Goal: Browse casually: Explore the website without a specific task or goal

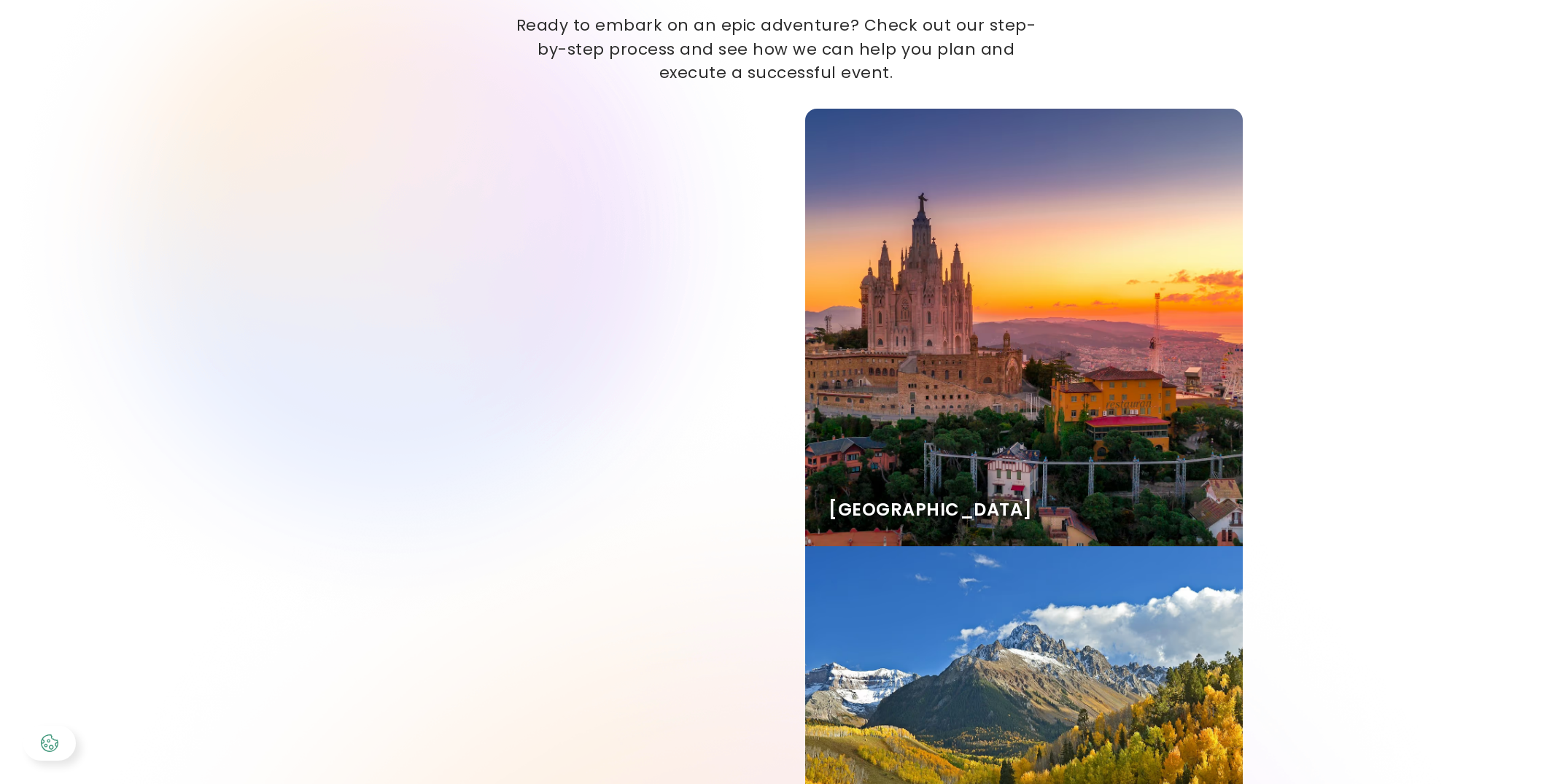
scroll to position [3319, 0]
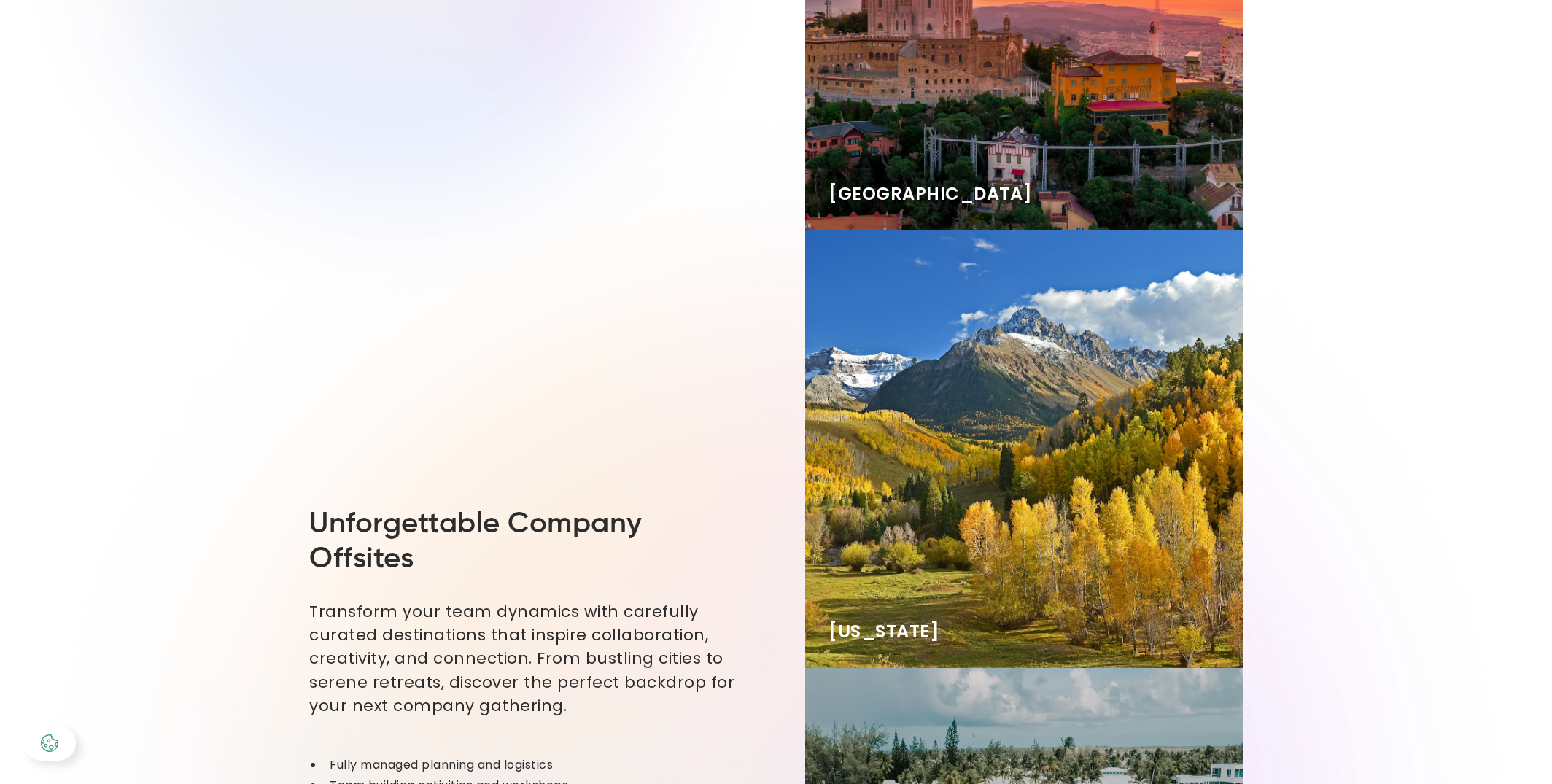
scroll to position [3468, 0]
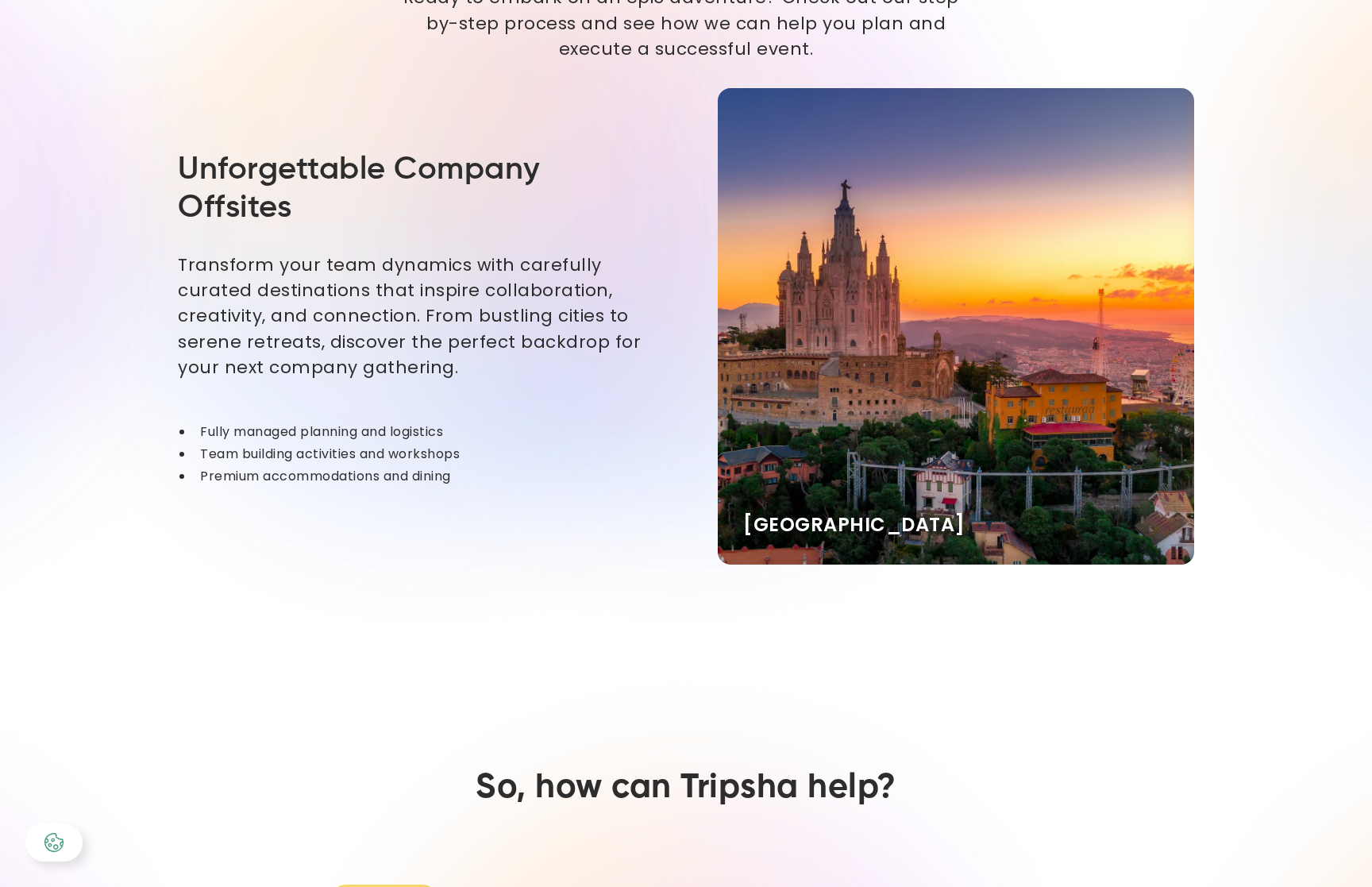
scroll to position [3698, 0]
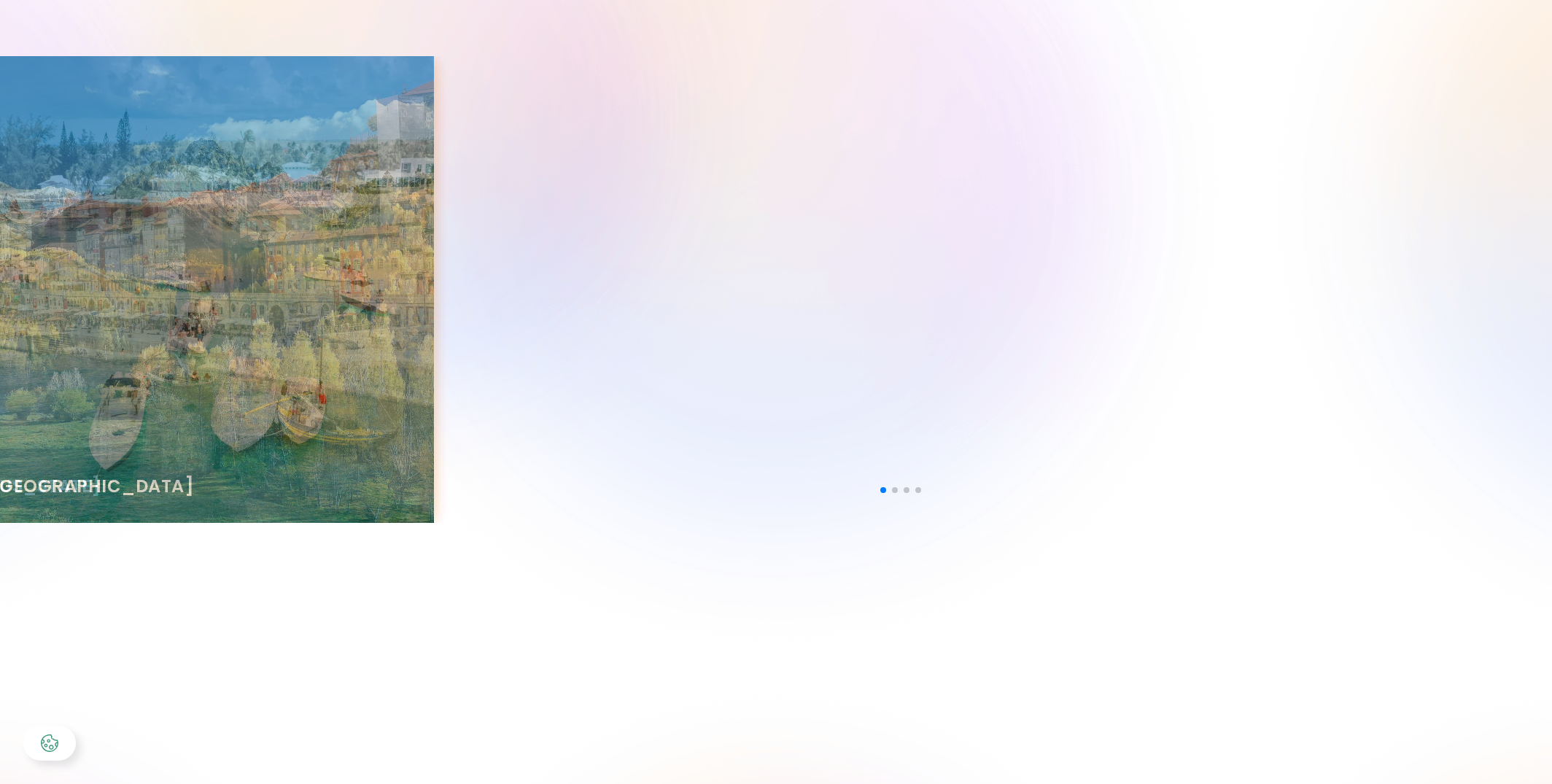
scroll to position [3472, 0]
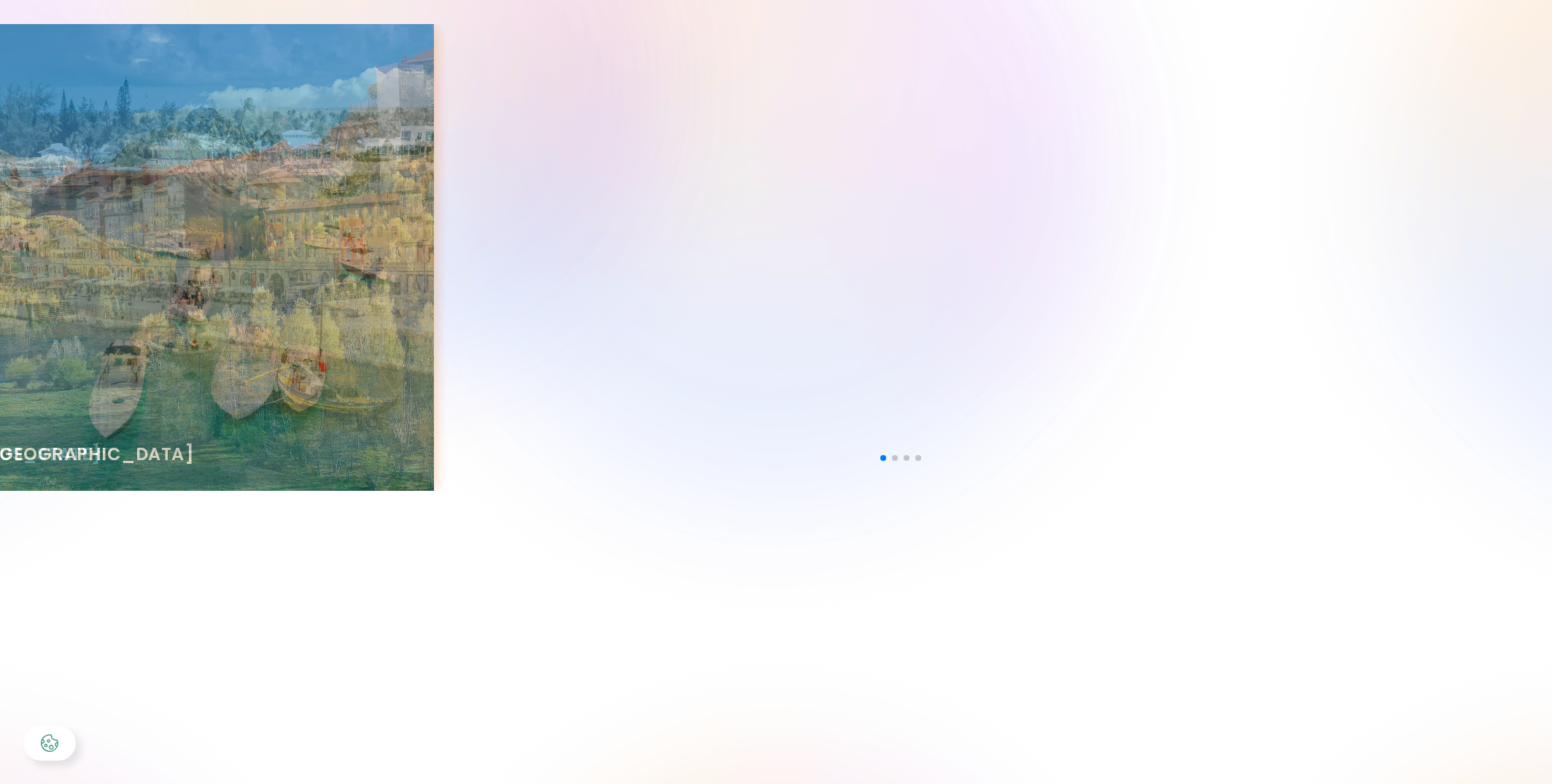
click at [856, 324] on div "Barcelona Colorado Cayman Islands Portugal" at bounding box center [900, 257] width 1867 height 466
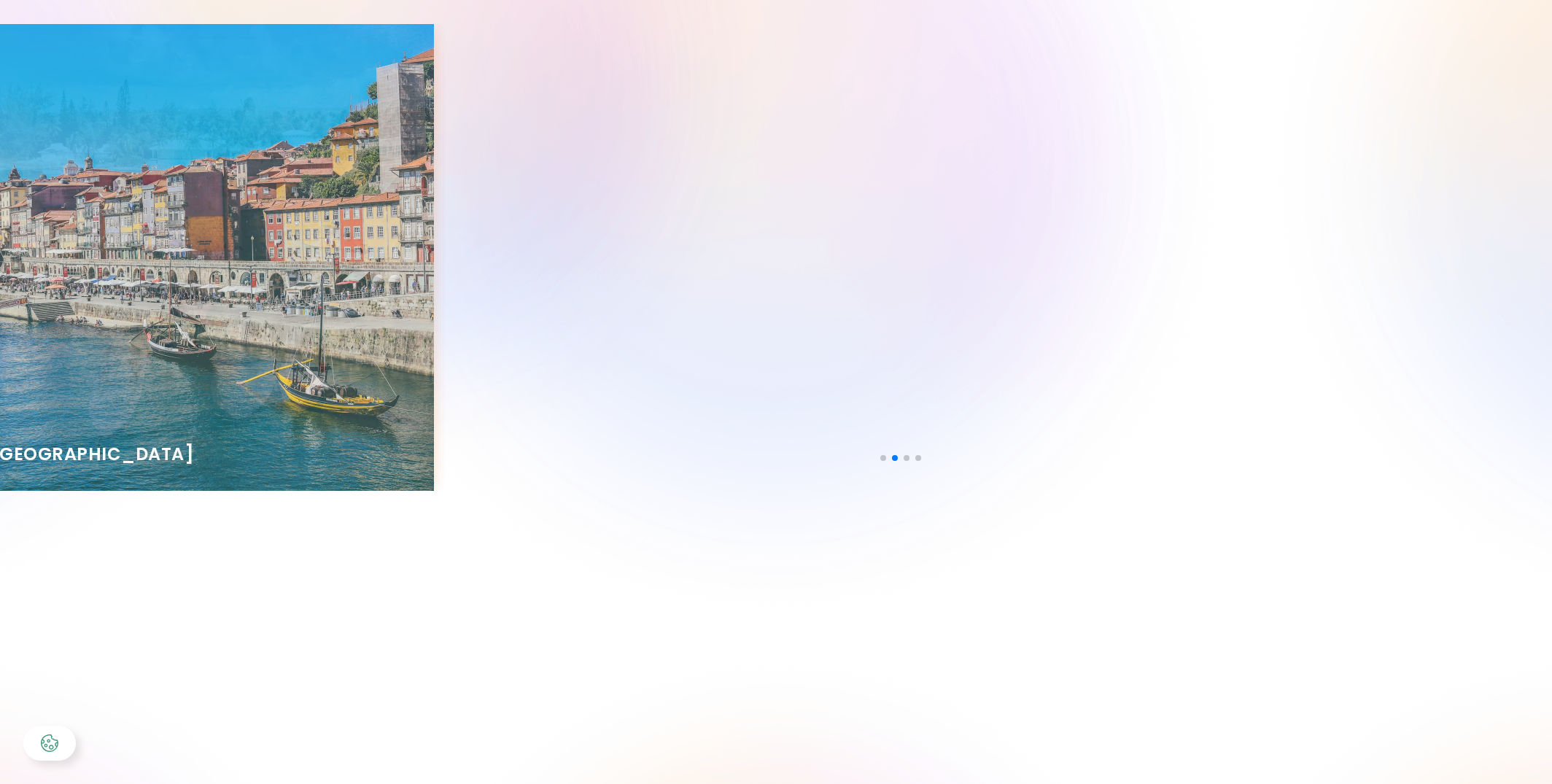
click at [462, 253] on div "Barcelona Colorado Cayman Islands Portugal" at bounding box center [900, 257] width 1867 height 466
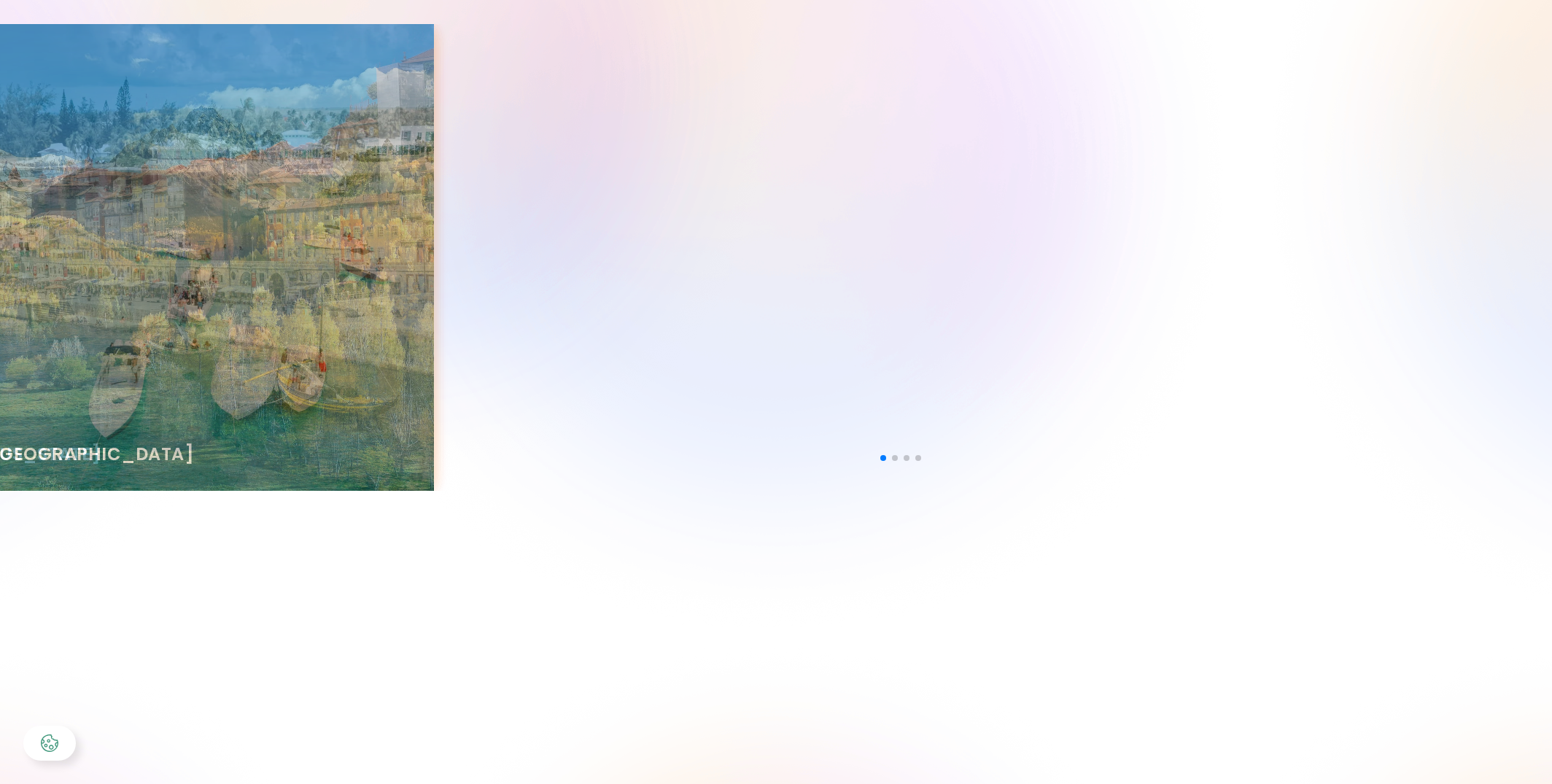
click at [319, 237] on img "1 / 4" at bounding box center [201, 257] width 467 height 466
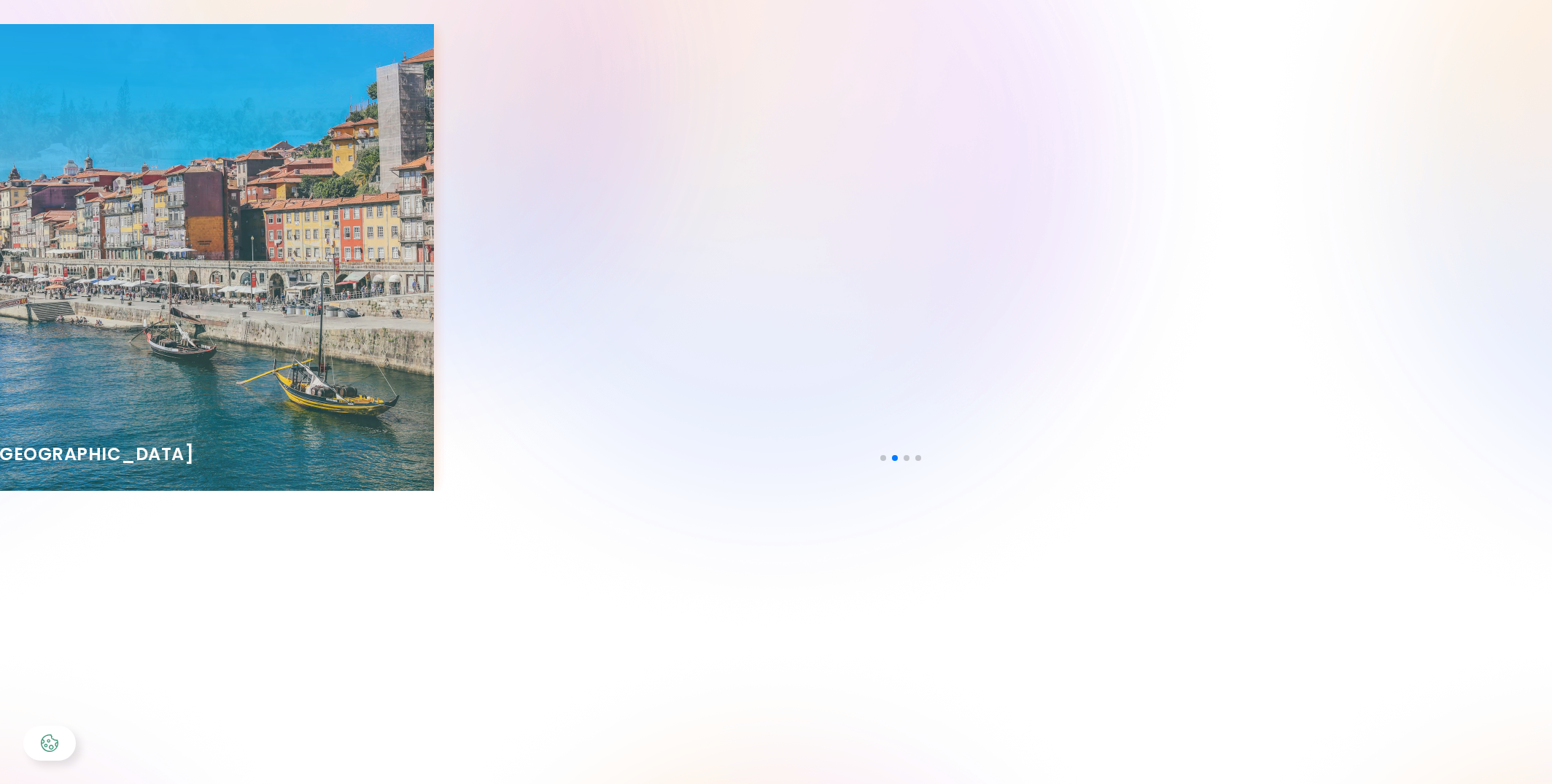
click at [502, 237] on div "Barcelona Colorado Cayman Islands Portugal" at bounding box center [900, 257] width 1867 height 466
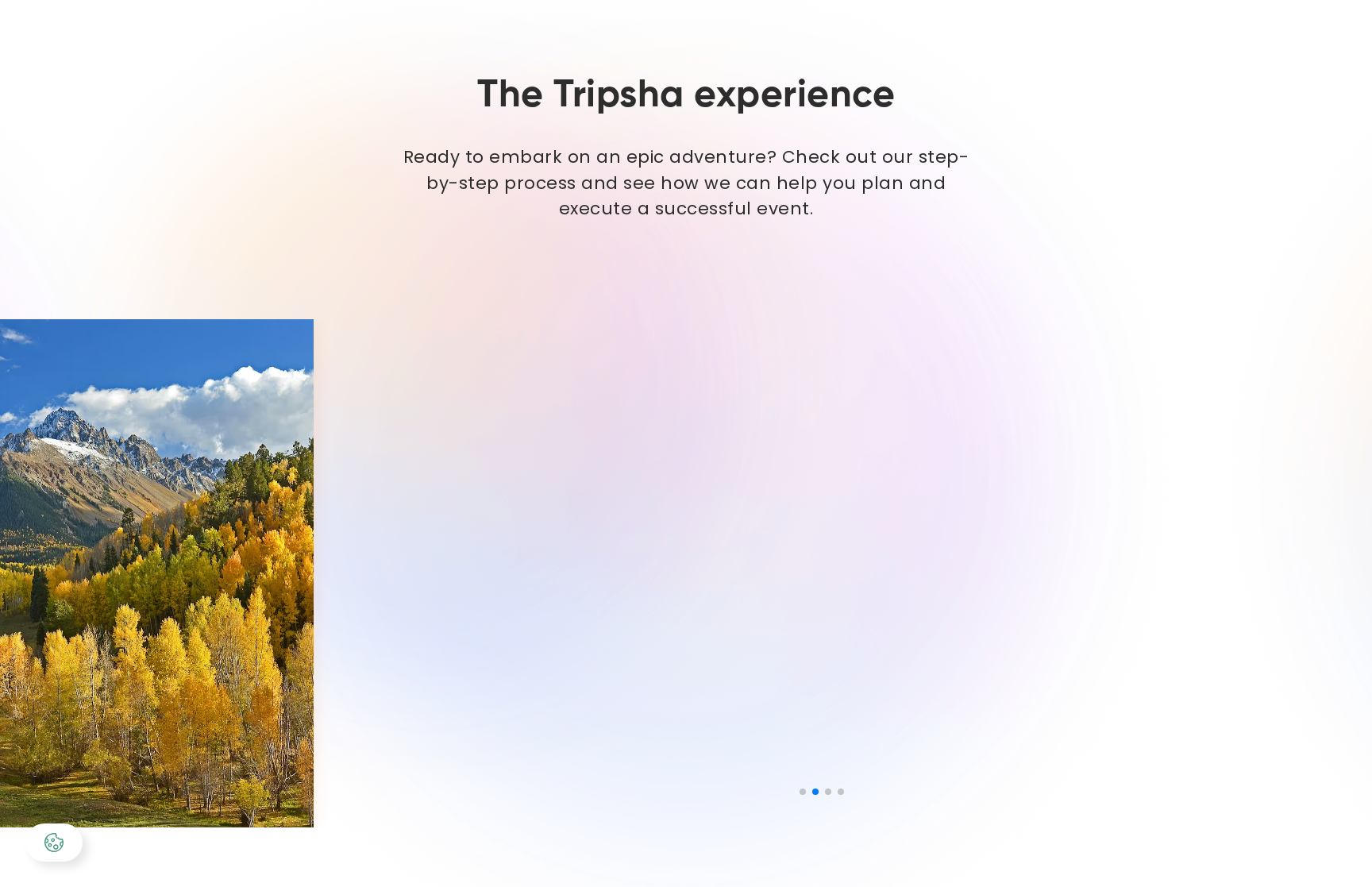
scroll to position [3537, 0]
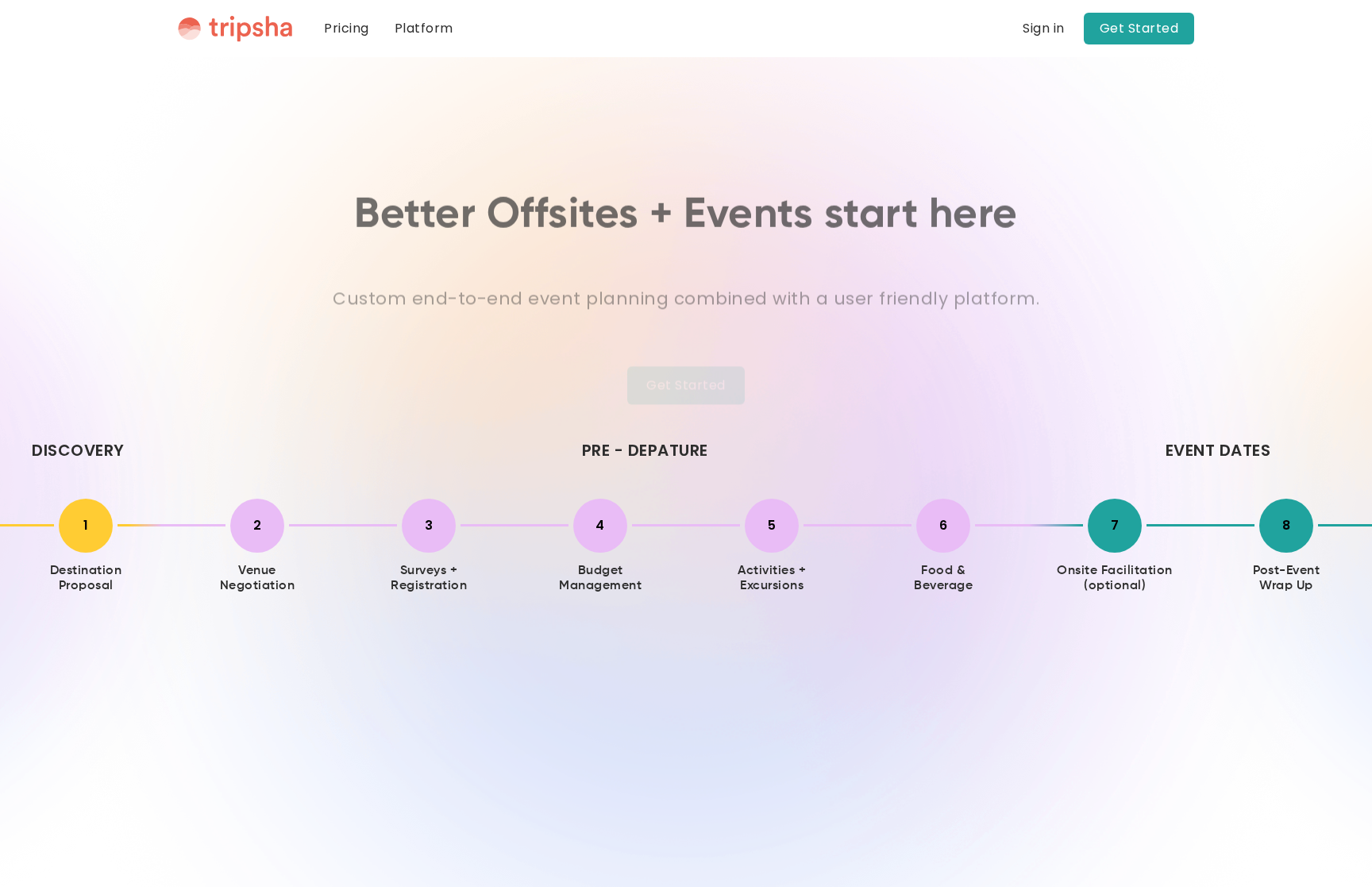
scroll to position [3537, 0]
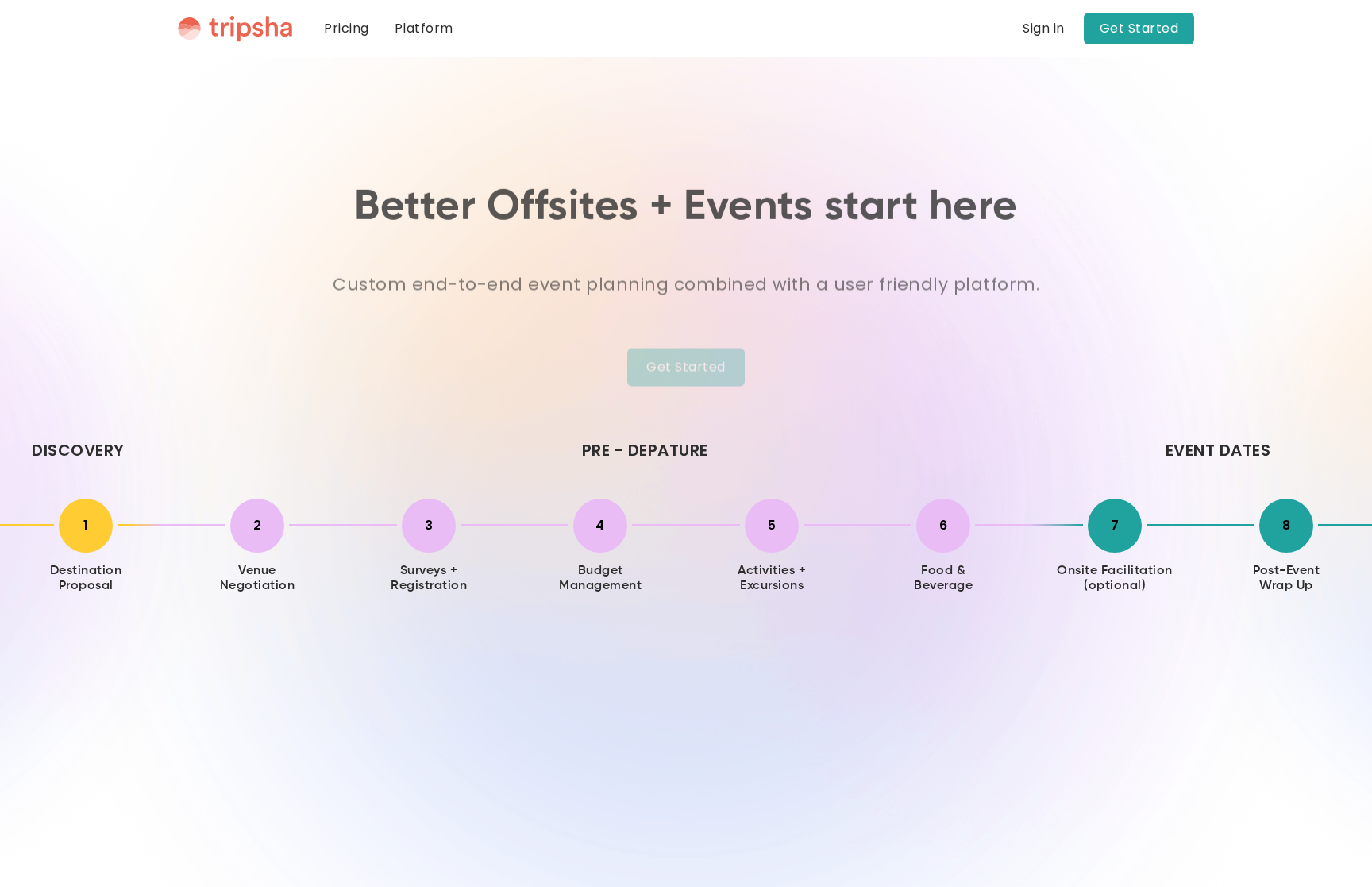
scroll to position [3537, 0]
